Goal: Check status: Check status

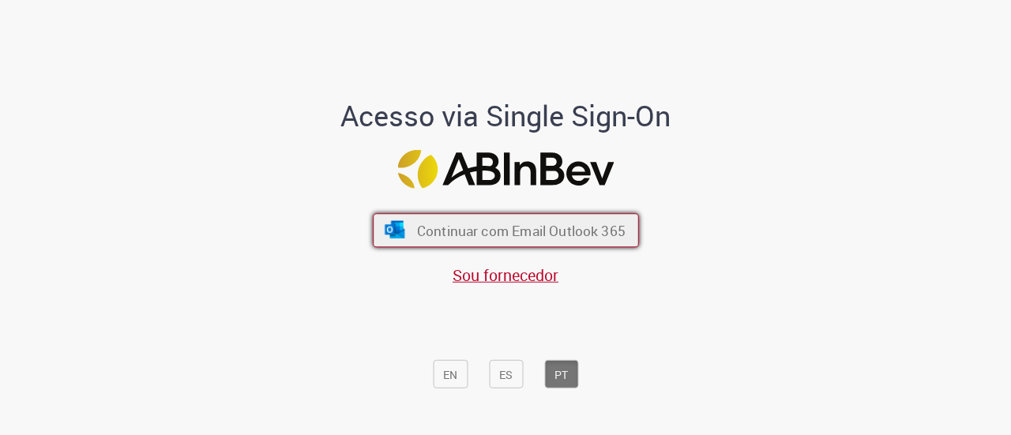
click at [418, 235] on font "Continuar com Email Outlook 365" at bounding box center [520, 231] width 209 height 18
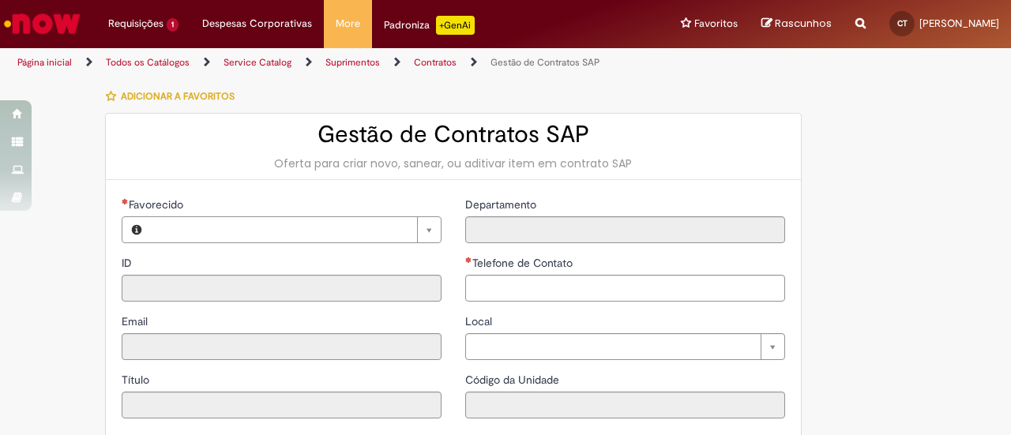
type input "**********"
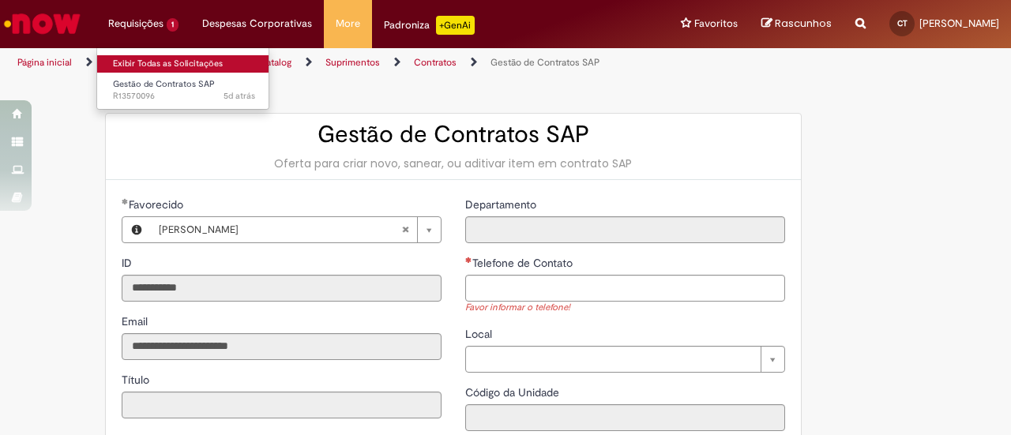
click at [137, 60] on link "Exibir Todas as Solicitações" at bounding box center [184, 63] width 174 height 17
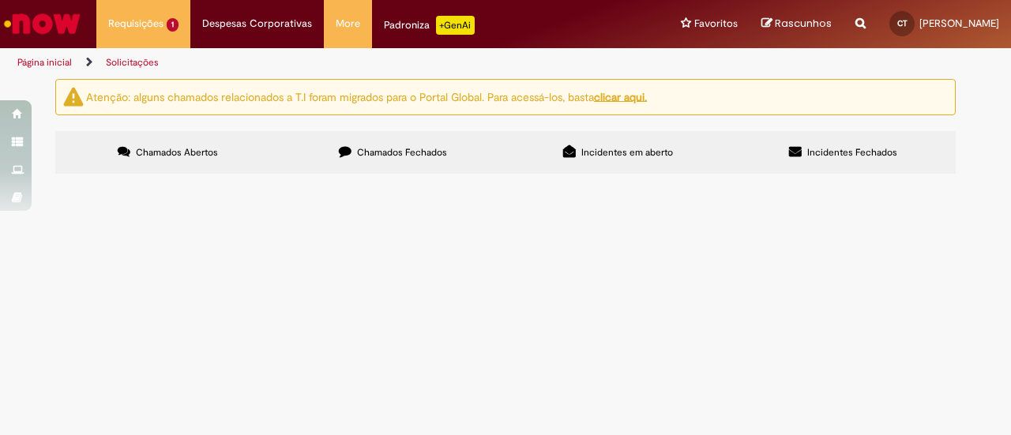
click at [359, 149] on span "Chamados Fechados" at bounding box center [402, 152] width 90 height 13
click at [0, 0] on td "Criação de DAGs, Minutas e Contratos SAP" at bounding box center [0, 0] width 0 height 0
click at [0, 0] on span "R13537197" at bounding box center [0, 0] width 0 height 0
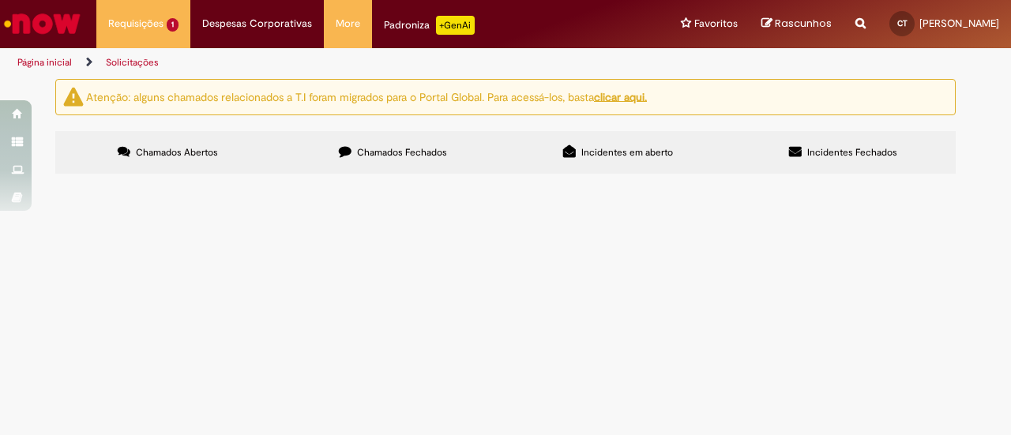
click at [0, 0] on span "R13537197" at bounding box center [0, 0] width 0 height 0
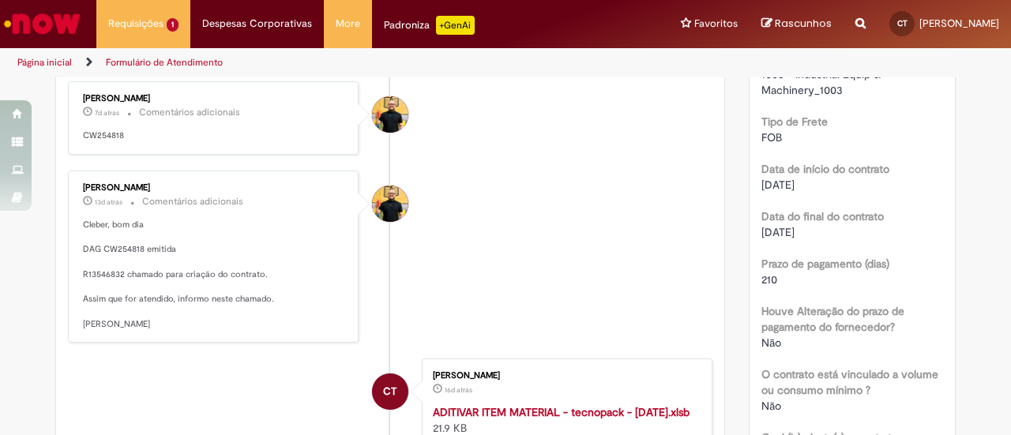
scroll to position [406, 0]
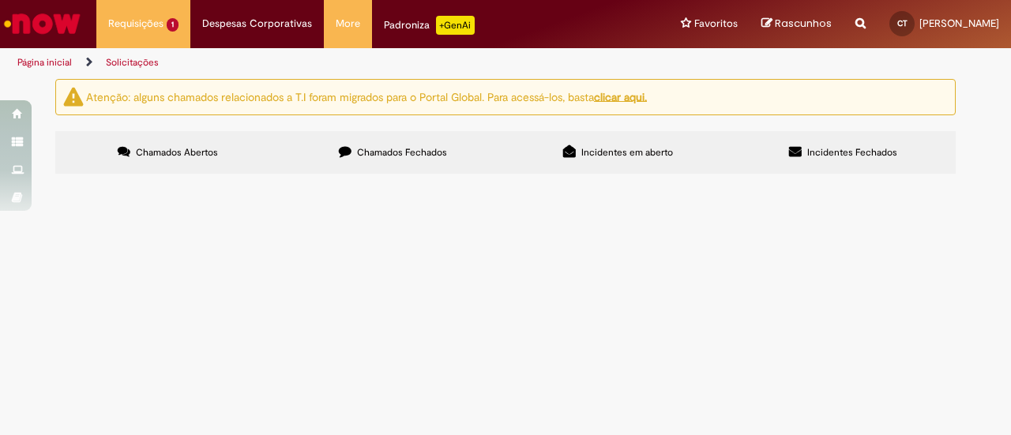
click at [430, 154] on span "Chamados Fechados" at bounding box center [402, 152] width 90 height 13
click at [0, 0] on span "Solicitamos por gentileza a inclusão dos itens destacados no Template de ADITIV…" at bounding box center [0, 0] width 0 height 0
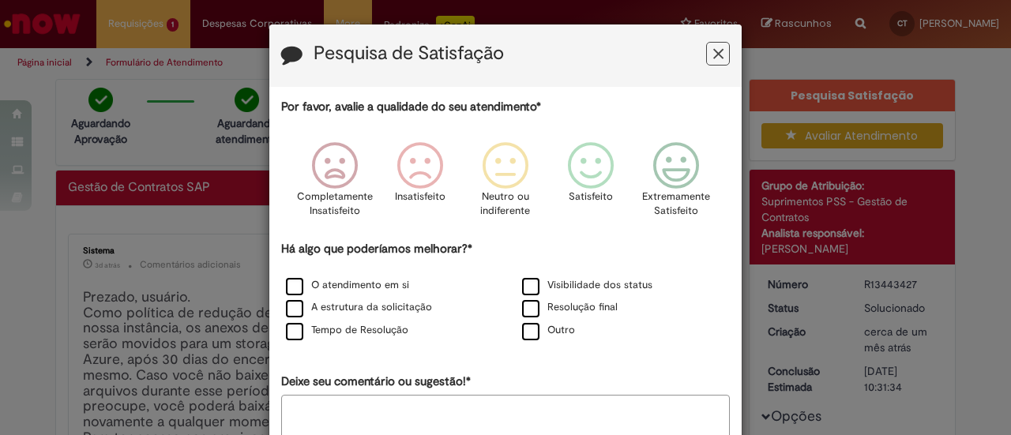
click at [714, 49] on icon "Feedback" at bounding box center [719, 54] width 10 height 17
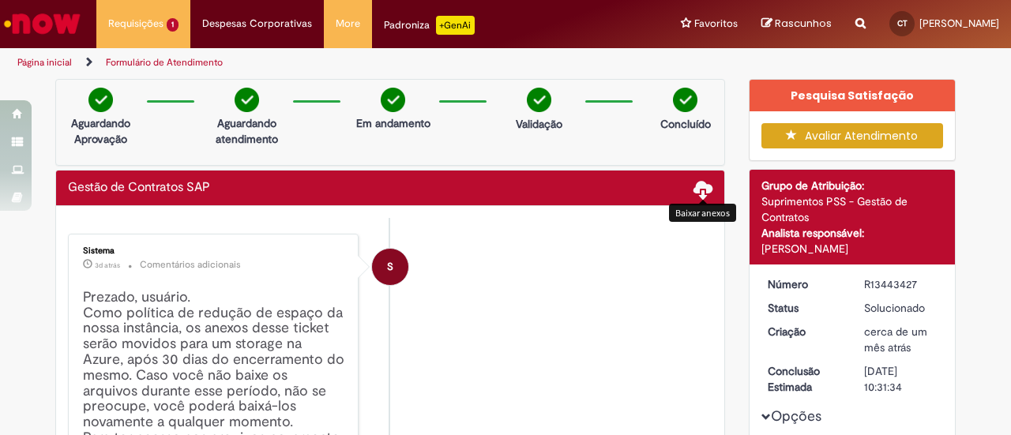
click at [700, 190] on span at bounding box center [703, 188] width 19 height 19
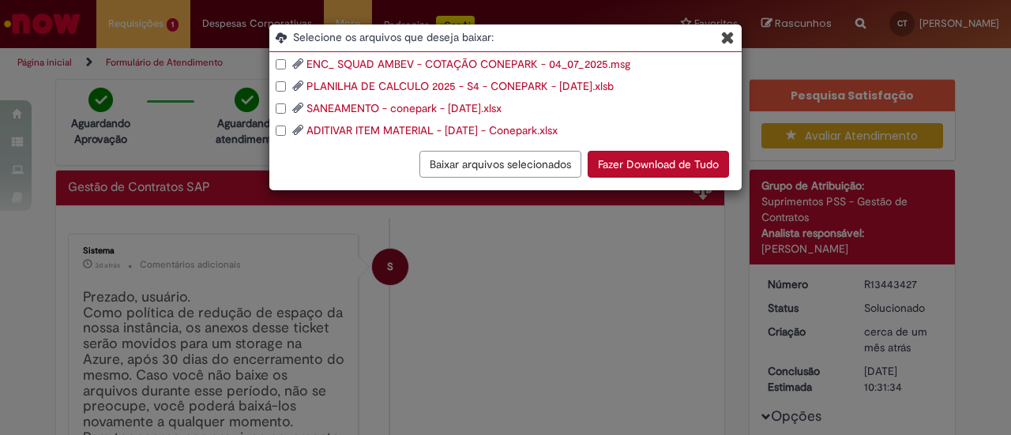
click at [665, 165] on button "Fazer Download de Tudo" at bounding box center [658, 164] width 141 height 27
click at [729, 31] on icon "Blob Storage Download Modal" at bounding box center [727, 37] width 13 height 17
